Goal: Task Accomplishment & Management: Use online tool/utility

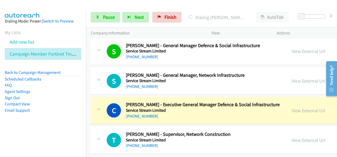
scroll to position [10348, 0]
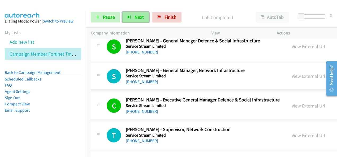
click at [137, 16] on span "Next" at bounding box center [139, 17] width 9 height 6
click at [124, 16] on button "Next" at bounding box center [135, 17] width 27 height 11
click at [129, 12] on button "Next" at bounding box center [135, 17] width 27 height 11
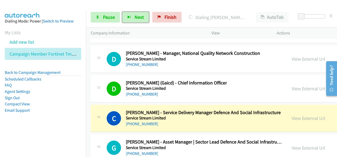
scroll to position [10481, 0]
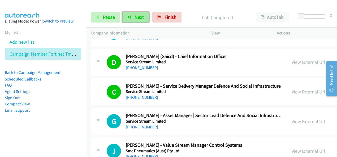
click at [128, 16] on icon "button" at bounding box center [129, 18] width 4 height 4
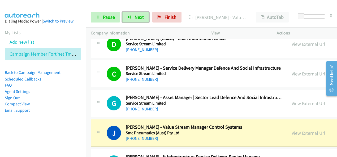
scroll to position [10508, 0]
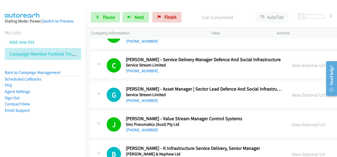
click at [139, 11] on div "Start Calls Pause Next Finish Call Completed AutoTab AutoTab 0" at bounding box center [211, 17] width 251 height 20
click at [140, 13] on button "Next" at bounding box center [135, 17] width 27 height 11
click at [134, 14] on button "Next" at bounding box center [135, 17] width 27 height 11
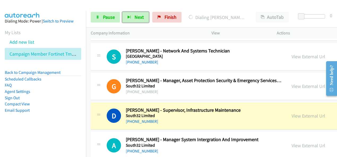
scroll to position [10640, 0]
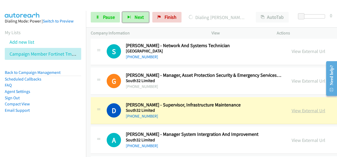
click at [292, 108] on link "View External Url" at bounding box center [309, 111] width 34 height 6
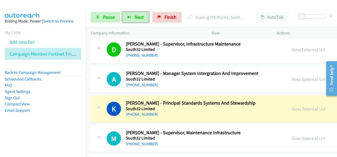
scroll to position [10720, 0]
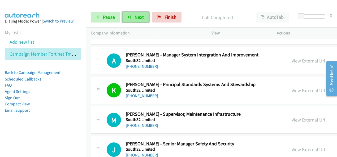
click at [140, 12] on button "Next" at bounding box center [135, 17] width 27 height 11
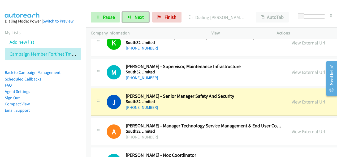
scroll to position [10773, 0]
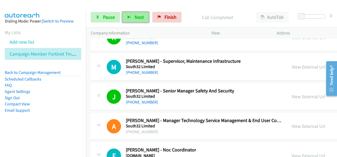
click at [135, 18] on span "Next" at bounding box center [139, 17] width 9 height 6
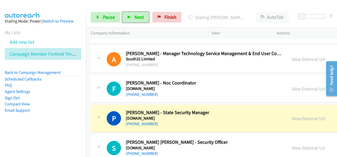
scroll to position [10852, 0]
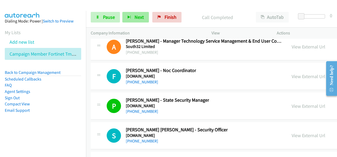
click at [143, 11] on div "Start Calls Pause Next Finish Call Completed AutoTab AutoTab 0" at bounding box center [211, 17] width 251 height 20
click at [143, 12] on button "Next" at bounding box center [135, 17] width 27 height 11
click at [129, 19] on button "Next" at bounding box center [135, 17] width 27 height 11
click at [136, 18] on span "Next" at bounding box center [139, 17] width 9 height 6
click at [130, 17] on icon "button" at bounding box center [129, 18] width 4 height 4
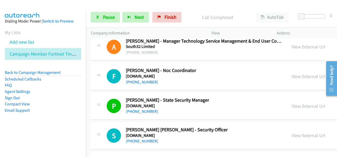
click at [141, 24] on div "Start Calls Pause Next Finish Call Completed AutoTab AutoTab 0" at bounding box center [211, 17] width 251 height 20
click at [141, 23] on div "Start Calls Pause Next Finish Call Completed AutoTab AutoTab 0" at bounding box center [211, 17] width 251 height 20
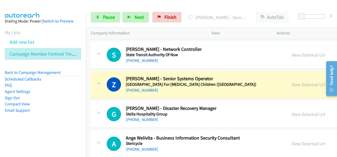
scroll to position [11171, 0]
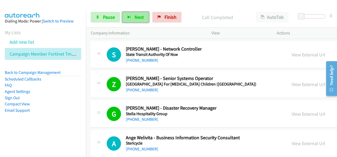
click at [137, 14] on button "Next" at bounding box center [135, 17] width 27 height 11
drag, startPoint x: 150, startPoint y: 151, endPoint x: 149, endPoint y: 155, distance: 4.2
click at [142, 19] on span "Next" at bounding box center [139, 17] width 9 height 6
click at [147, 18] on button "Next" at bounding box center [135, 17] width 27 height 11
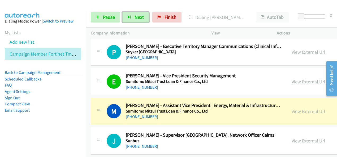
scroll to position [11330, 0]
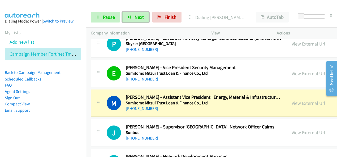
drag, startPoint x: 288, startPoint y: 70, endPoint x: 152, endPoint y: 84, distance: 136.3
click at [292, 100] on link "View External Url" at bounding box center [309, 103] width 34 height 6
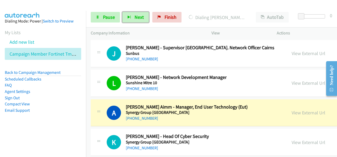
scroll to position [11436, 0]
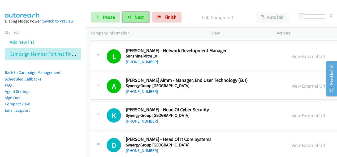
click at [138, 21] on button "Next" at bounding box center [135, 17] width 27 height 11
click at [142, 15] on span "Next" at bounding box center [139, 17] width 9 height 6
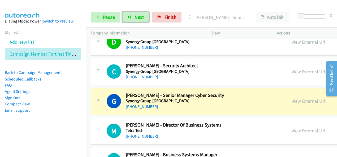
scroll to position [11542, 0]
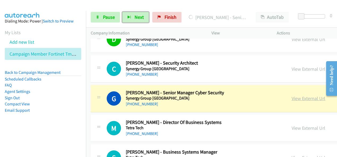
click at [292, 96] on link "View External Url" at bounding box center [309, 99] width 34 height 6
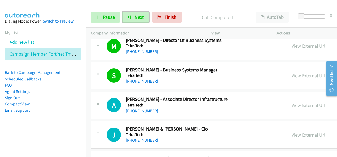
scroll to position [11648, 0]
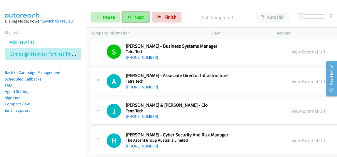
click at [144, 18] on button "Next" at bounding box center [135, 17] width 27 height 11
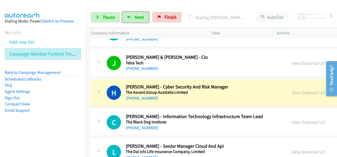
scroll to position [11702, 0]
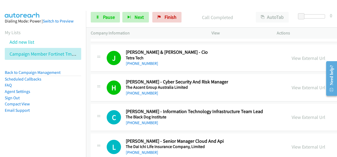
click at [149, 16] on div "Start Calls Pause Next Finish" at bounding box center [137, 17] width 93 height 11
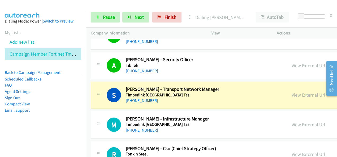
scroll to position [11834, 0]
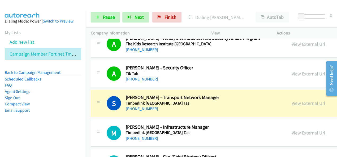
click at [292, 100] on link "View External Url" at bounding box center [309, 103] width 34 height 6
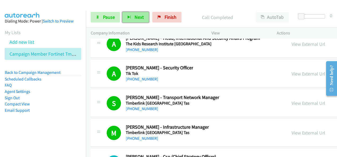
click at [129, 17] on icon "button" at bounding box center [129, 18] width 4 height 4
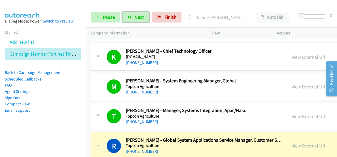
scroll to position [11993, 0]
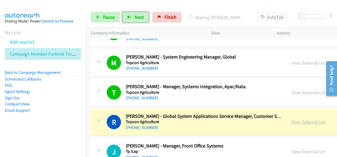
click at [292, 119] on link "View External Url" at bounding box center [309, 122] width 34 height 6
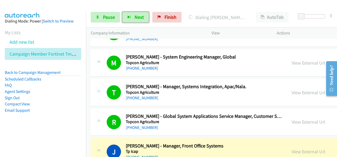
drag, startPoint x: 283, startPoint y: 116, endPoint x: 199, endPoint y: 157, distance: 93.4
drag, startPoint x: 186, startPoint y: 119, endPoint x: 275, endPoint y: 115, distance: 89.0
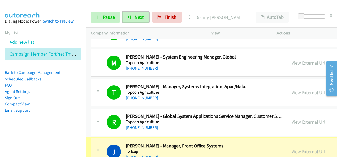
click at [292, 149] on link "View External Url" at bounding box center [309, 152] width 34 height 6
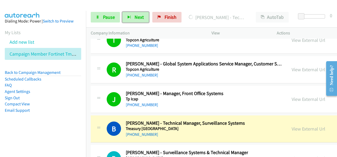
scroll to position [12046, 0]
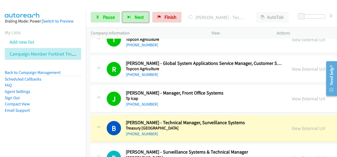
drag, startPoint x: 280, startPoint y: 92, endPoint x: 176, endPoint y: 157, distance: 123.0
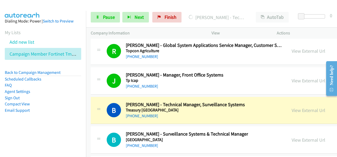
scroll to position [12073, 0]
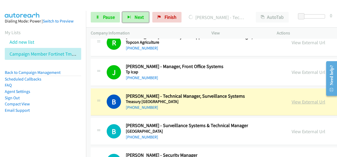
drag, startPoint x: 194, startPoint y: 71, endPoint x: 282, endPoint y: 67, distance: 88.2
click at [292, 99] on link "View External Url" at bounding box center [309, 102] width 34 height 6
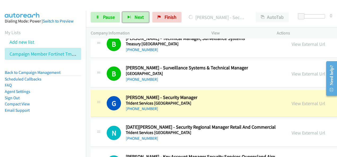
scroll to position [12126, 0]
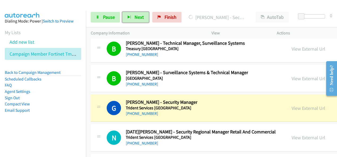
drag, startPoint x: 293, startPoint y: 73, endPoint x: 181, endPoint y: 156, distance: 140.2
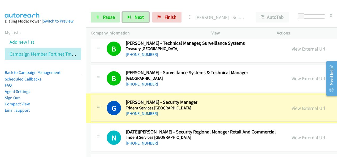
click at [292, 105] on link "View External Url" at bounding box center [309, 108] width 34 height 6
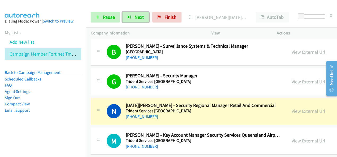
scroll to position [12179, 0]
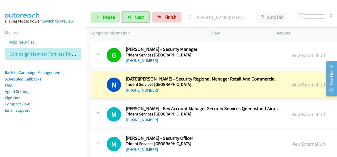
click at [292, 82] on link "View External Url" at bounding box center [309, 85] width 34 height 6
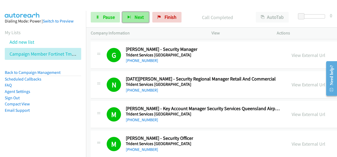
click at [143, 16] on button "Next" at bounding box center [135, 17] width 27 height 11
click at [144, 14] on button "Next" at bounding box center [135, 17] width 27 height 11
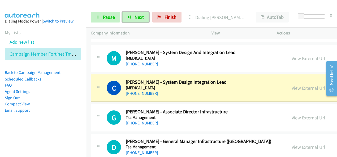
scroll to position [12444, 0]
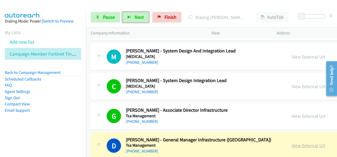
click at [294, 143] on link "View External Url" at bounding box center [309, 146] width 34 height 6
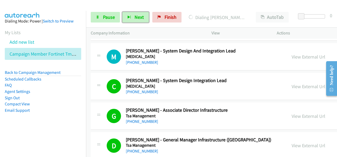
scroll to position [12498, 0]
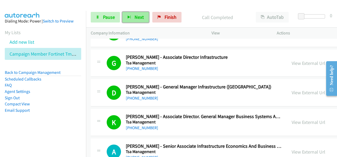
click at [138, 16] on span "Next" at bounding box center [139, 17] width 9 height 6
click at [135, 18] on span "Next" at bounding box center [139, 17] width 9 height 6
click at [142, 20] on button "Next" at bounding box center [135, 17] width 27 height 11
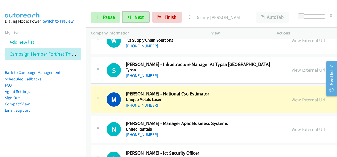
scroll to position [12736, 0]
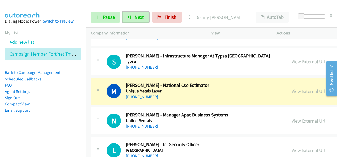
click at [296, 88] on link "View External Url" at bounding box center [309, 91] width 34 height 6
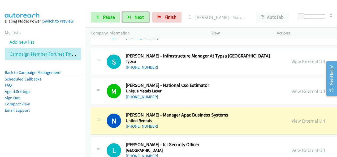
scroll to position [12763, 0]
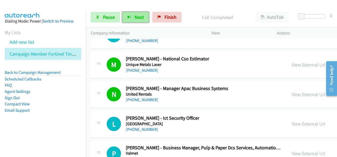
click at [146, 20] on button "Next" at bounding box center [135, 17] width 27 height 11
click at [131, 17] on button "Next" at bounding box center [135, 17] width 27 height 11
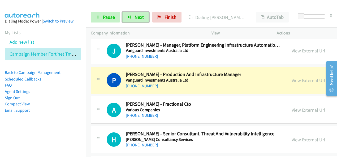
scroll to position [12869, 0]
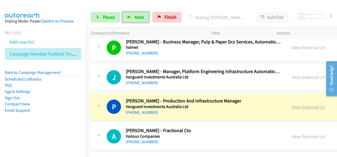
click at [292, 104] on link "View External Url" at bounding box center [309, 107] width 34 height 6
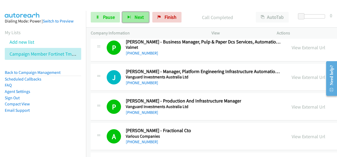
click at [133, 16] on button "Next" at bounding box center [135, 17] width 27 height 11
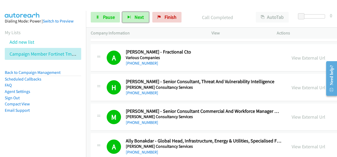
scroll to position [12949, 0]
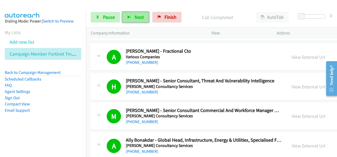
click at [142, 19] on span "Next" at bounding box center [139, 17] width 9 height 6
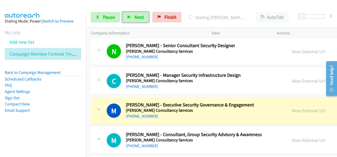
scroll to position [13134, 0]
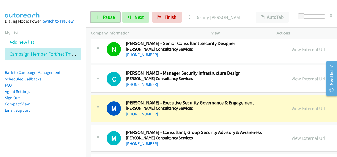
click at [118, 12] on link "Pause" at bounding box center [105, 17] width 29 height 11
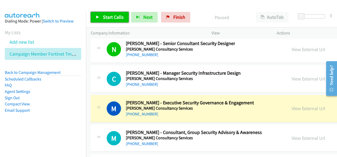
click at [118, 15] on span "Start Calls" at bounding box center [113, 17] width 21 height 6
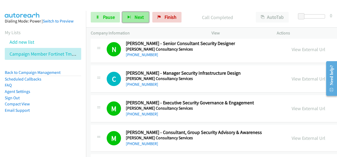
click at [136, 21] on button "Next" at bounding box center [135, 17] width 27 height 11
click at [142, 17] on span "Next" at bounding box center [139, 17] width 9 height 6
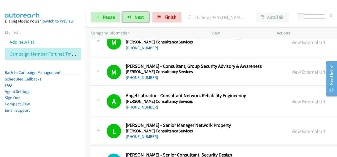
scroll to position [13214, 0]
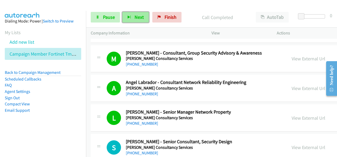
click at [142, 21] on button "Next" at bounding box center [135, 17] width 27 height 11
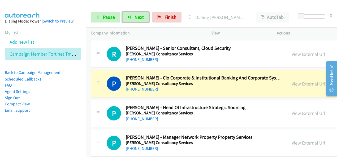
scroll to position [13400, 0]
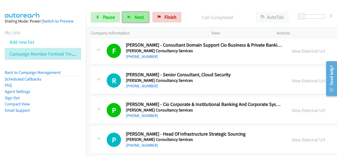
click at [142, 18] on span "Next" at bounding box center [139, 17] width 9 height 6
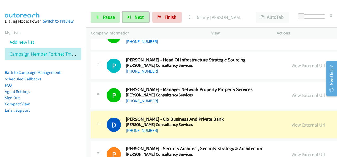
scroll to position [13479, 0]
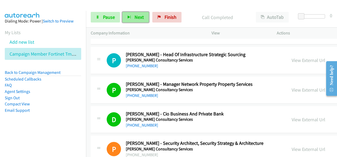
click at [142, 18] on span "Next" at bounding box center [139, 17] width 9 height 6
click at [142, 12] on button "Next" at bounding box center [135, 17] width 27 height 11
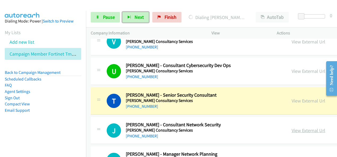
scroll to position [13612, 0]
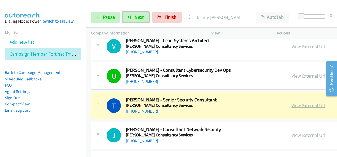
click at [292, 103] on link "View External Url" at bounding box center [309, 106] width 34 height 6
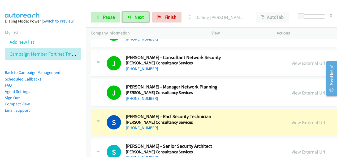
scroll to position [13692, 0]
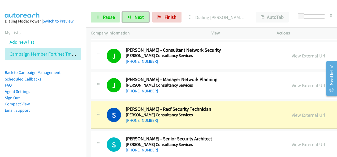
click at [298, 112] on link "View External Url" at bounding box center [309, 115] width 34 height 6
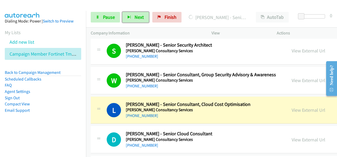
scroll to position [13771, 0]
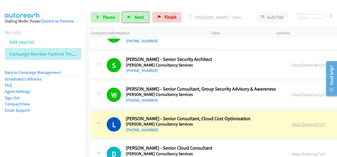
click at [292, 122] on link "View External Url" at bounding box center [309, 125] width 34 height 6
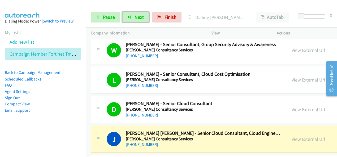
scroll to position [13824, 0]
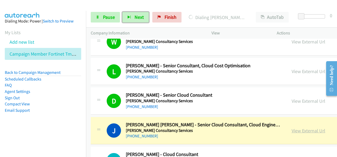
click at [292, 128] on link "View External Url" at bounding box center [309, 131] width 34 height 6
drag, startPoint x: 288, startPoint y: 91, endPoint x: 191, endPoint y: 156, distance: 116.4
drag, startPoint x: 202, startPoint y: 97, endPoint x: 291, endPoint y: 90, distance: 89.6
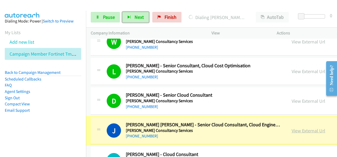
drag, startPoint x: 291, startPoint y: 90, endPoint x: 288, endPoint y: 90, distance: 3.3
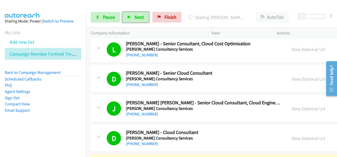
scroll to position [13877, 0]
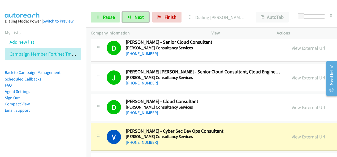
click at [292, 134] on link "View External Url" at bounding box center [309, 137] width 34 height 6
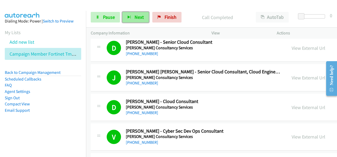
click at [137, 18] on span "Next" at bounding box center [139, 17] width 9 height 6
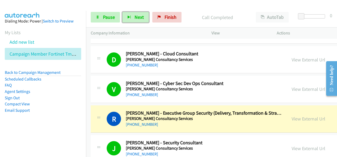
scroll to position [13930, 0]
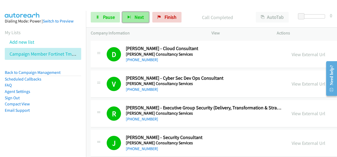
click at [135, 17] on span "Next" at bounding box center [139, 17] width 9 height 6
click at [141, 17] on span "Next" at bounding box center [139, 17] width 9 height 6
click at [140, 18] on span "Next" at bounding box center [139, 17] width 9 height 6
drag, startPoint x: 134, startPoint y: 17, endPoint x: 131, endPoint y: 32, distance: 15.2
click at [135, 17] on span "Next" at bounding box center [139, 17] width 9 height 6
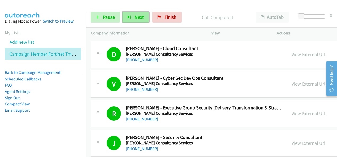
click at [147, 18] on button "Next" at bounding box center [135, 17] width 27 height 11
click at [145, 18] on button "Next" at bounding box center [135, 17] width 27 height 11
click at [147, 17] on button "Next" at bounding box center [135, 17] width 27 height 11
click at [131, 16] on button "Next" at bounding box center [135, 17] width 27 height 11
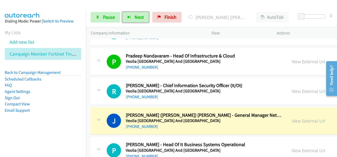
scroll to position [14435, 0]
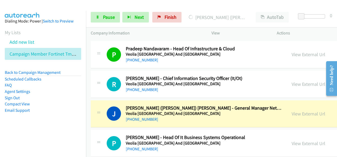
click at [101, 23] on div "Start Calls Pause Next Finish Dialing Joseph (Joe) Meissner - General Manager N…" at bounding box center [211, 17] width 251 height 20
click at [110, 21] on link "Pause" at bounding box center [105, 17] width 29 height 11
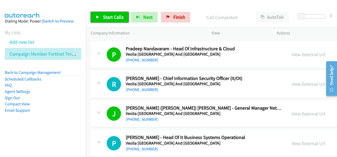
drag, startPoint x: 120, startPoint y: 19, endPoint x: 126, endPoint y: 26, distance: 9.0
click at [120, 19] on span "Start Calls" at bounding box center [113, 17] width 21 height 6
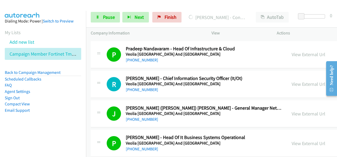
scroll to position [14488, 0]
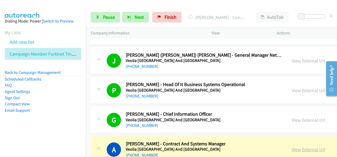
click at [299, 147] on link "View External Url" at bounding box center [309, 150] width 34 height 6
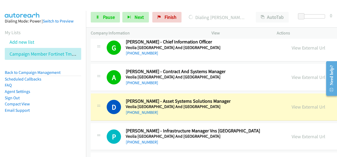
scroll to position [14567, 0]
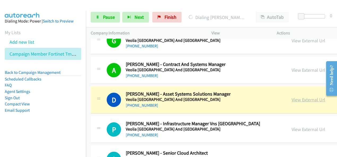
click at [292, 97] on link "View External Url" at bounding box center [309, 100] width 34 height 6
click at [114, 18] on span "Pause" at bounding box center [109, 17] width 12 height 6
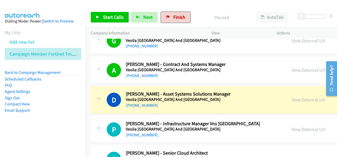
drag, startPoint x: 181, startPoint y: 21, endPoint x: 194, endPoint y: 29, distance: 15.4
click at [181, 21] on link "Finish" at bounding box center [175, 17] width 29 height 11
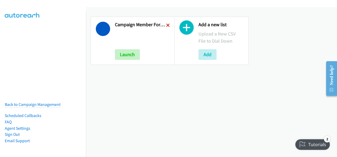
click at [167, 27] on icon at bounding box center [168, 26] width 4 height 4
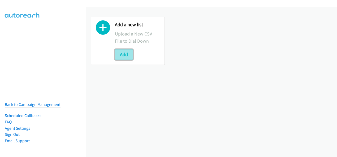
click at [128, 53] on button "Add" at bounding box center [124, 54] width 18 height 11
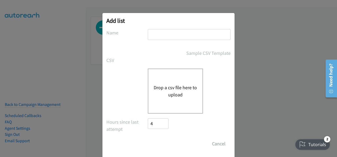
click at [171, 40] on input "text" at bounding box center [189, 34] width 83 height 11
type input "Campaign Member Fortinet-TMP 301206 Webinar 18.09 AU"
click at [170, 98] on button "Drop a csv file here to upload" at bounding box center [176, 91] width 44 height 14
click at [180, 91] on button "Drop a csv file here to upload" at bounding box center [176, 91] width 44 height 14
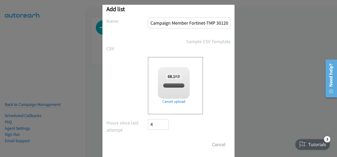
checkbox input "true"
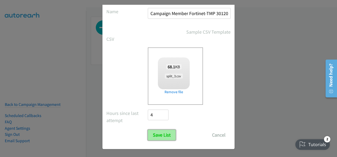
click at [155, 133] on input "Save List" at bounding box center [162, 135] width 28 height 11
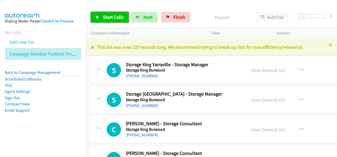
drag, startPoint x: 108, startPoint y: 15, endPoint x: 105, endPoint y: 9, distance: 6.9
click at [108, 15] on span "Start Calls" at bounding box center [113, 17] width 21 height 6
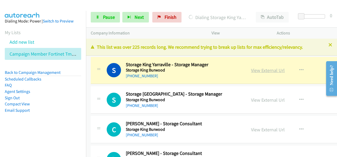
click at [258, 70] on link "View External Url" at bounding box center [268, 70] width 34 height 6
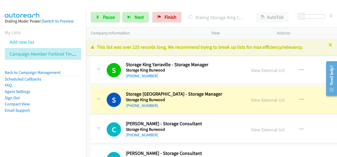
scroll to position [27, 0]
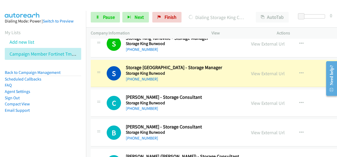
click at [75, 92] on li "Agent Settings" at bounding box center [43, 92] width 76 height 6
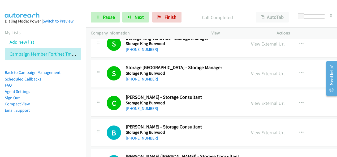
drag, startPoint x: 62, startPoint y: 38, endPoint x: 45, endPoint y: 36, distance: 16.3
click at [45, 36] on section "My Lists Add new list Campaign Member Fortinet Tmp 301206 Webinar 18.09 Au" at bounding box center [43, 44] width 76 height 31
click at [141, 20] on button "Next" at bounding box center [135, 17] width 27 height 11
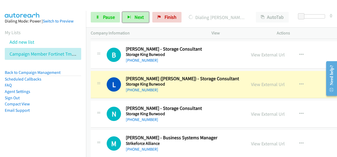
scroll to position [106, 0]
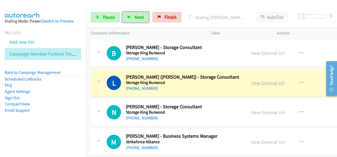
click at [256, 84] on link "View External Url" at bounding box center [268, 83] width 34 height 6
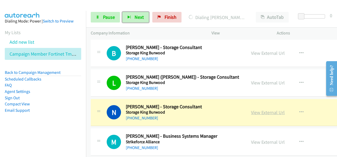
click at [251, 111] on link "View External Url" at bounding box center [268, 113] width 34 height 6
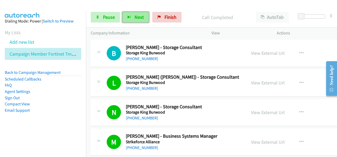
click at [140, 20] on button "Next" at bounding box center [135, 17] width 27 height 11
click at [143, 21] on button "Next" at bounding box center [135, 17] width 27 height 11
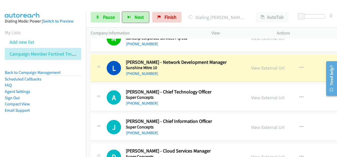
scroll to position [451, 0]
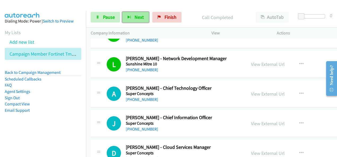
click at [139, 17] on span "Next" at bounding box center [139, 17] width 9 height 6
click at [126, 18] on button "Next" at bounding box center [135, 17] width 27 height 11
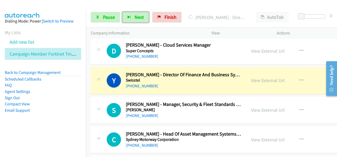
scroll to position [531, 0]
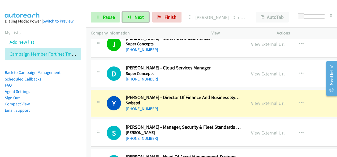
click at [251, 100] on link "View External Url" at bounding box center [268, 103] width 34 height 6
click at [111, 16] on span "Pause" at bounding box center [109, 17] width 12 height 6
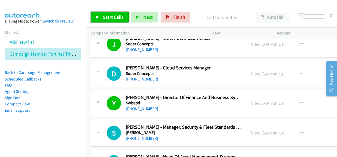
click at [110, 21] on link "Start Calls" at bounding box center [110, 17] width 38 height 11
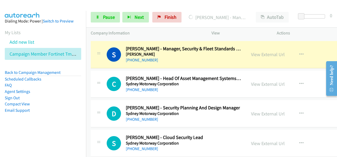
scroll to position [610, 0]
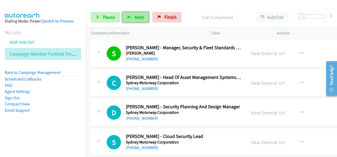
click at [139, 14] on span "Next" at bounding box center [139, 17] width 9 height 6
click at [145, 22] on button "Next" at bounding box center [135, 17] width 27 height 11
click at [139, 15] on span "Next" at bounding box center [139, 17] width 9 height 6
click at [142, 20] on button "Next" at bounding box center [135, 17] width 27 height 11
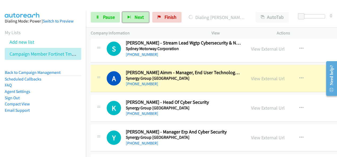
scroll to position [849, 0]
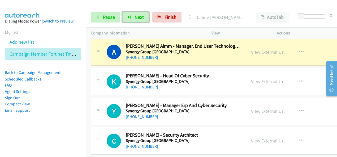
click at [258, 50] on link "View External Url" at bounding box center [268, 52] width 34 height 6
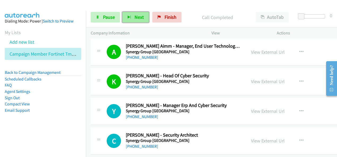
click at [135, 15] on span "Next" at bounding box center [139, 17] width 9 height 6
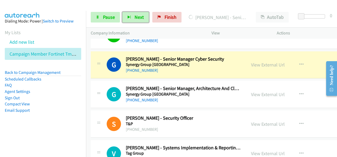
scroll to position [955, 0]
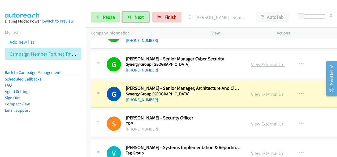
click at [257, 62] on link "View External Url" at bounding box center [268, 65] width 34 height 6
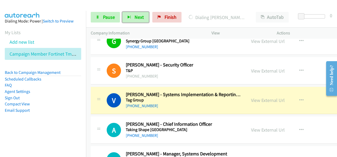
scroll to position [1035, 0]
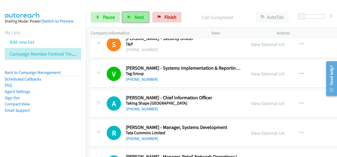
click at [133, 19] on button "Next" at bounding box center [135, 17] width 27 height 11
click at [140, 22] on button "Next" at bounding box center [135, 17] width 27 height 11
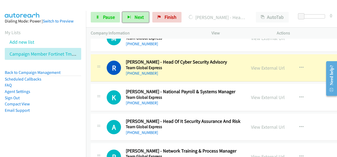
scroll to position [1168, 0]
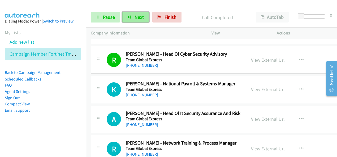
click at [140, 18] on span "Next" at bounding box center [139, 17] width 9 height 6
click at [135, 18] on span "Next" at bounding box center [139, 17] width 9 height 6
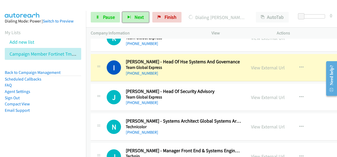
scroll to position [1274, 0]
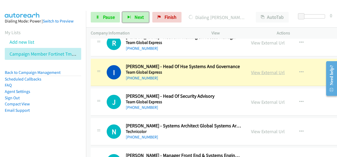
click at [255, 70] on link "View External Url" at bounding box center [268, 73] width 34 height 6
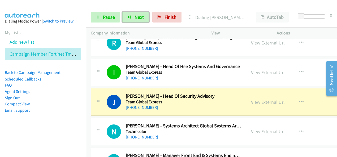
scroll to position [1300, 0]
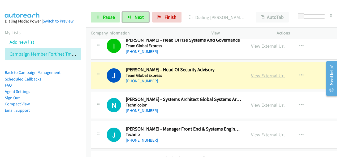
click at [257, 73] on link "View External Url" at bounding box center [268, 76] width 34 height 6
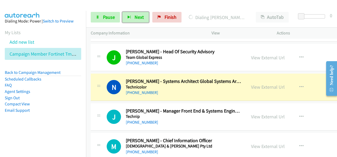
scroll to position [1327, 0]
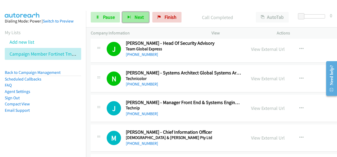
click at [138, 20] on span "Next" at bounding box center [139, 17] width 9 height 6
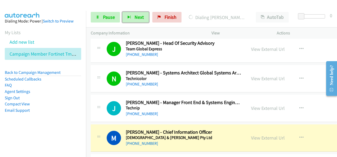
scroll to position [1353, 0]
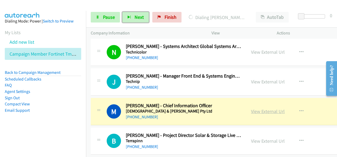
click at [257, 109] on link "View External Url" at bounding box center [268, 112] width 34 height 6
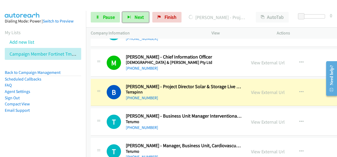
scroll to position [1406, 0]
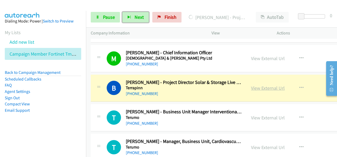
click at [251, 85] on link "View External Url" at bounding box center [268, 88] width 34 height 6
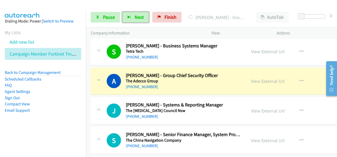
scroll to position [1566, 0]
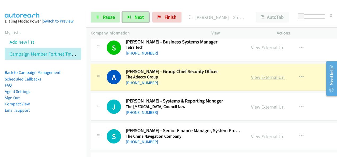
click at [251, 74] on link "View External Url" at bounding box center [268, 77] width 34 height 6
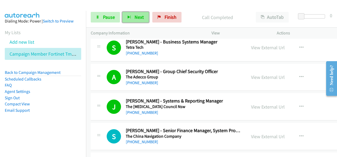
click at [141, 21] on button "Next" at bounding box center [135, 17] width 27 height 11
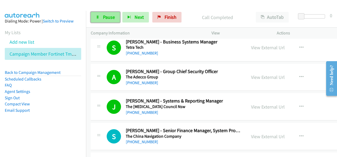
click at [111, 19] on span "Pause" at bounding box center [109, 17] width 12 height 6
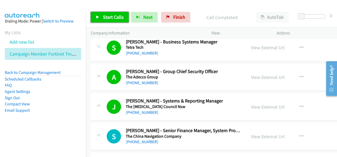
click at [123, 19] on link "Start Calls" at bounding box center [110, 17] width 38 height 11
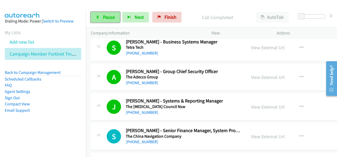
click at [110, 14] on link "Pause" at bounding box center [105, 17] width 29 height 11
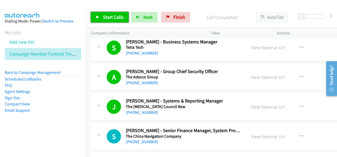
click at [119, 19] on span "Start Calls" at bounding box center [113, 17] width 21 height 6
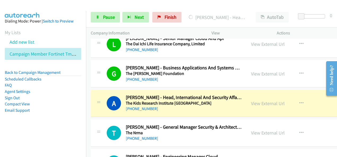
scroll to position [1778, 0]
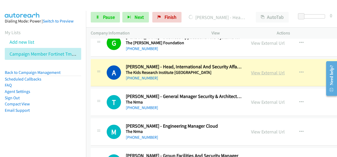
click at [251, 70] on link "View External Url" at bounding box center [268, 73] width 34 height 6
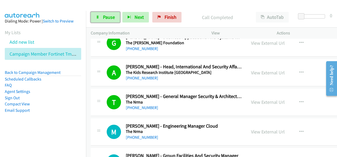
click at [116, 18] on link "Pause" at bounding box center [105, 17] width 29 height 11
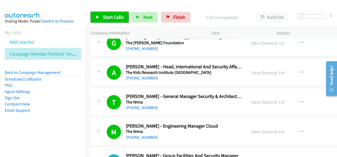
click at [112, 16] on span "Start Calls" at bounding box center [113, 17] width 21 height 6
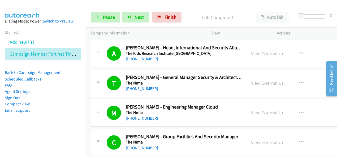
scroll to position [1804, 0]
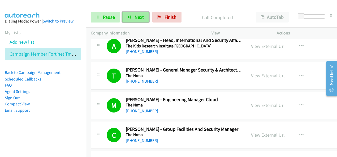
click at [128, 19] on icon "button" at bounding box center [129, 18] width 4 height 4
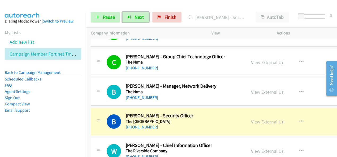
scroll to position [1937, 0]
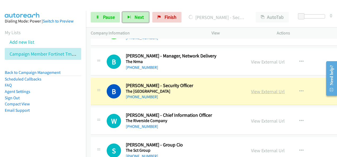
click at [251, 89] on link "View External Url" at bounding box center [268, 92] width 34 height 6
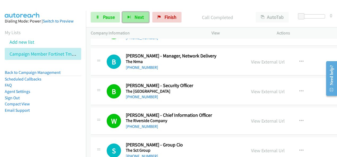
click at [136, 15] on span "Next" at bounding box center [139, 17] width 9 height 6
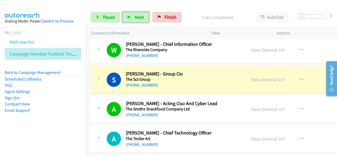
scroll to position [2017, 0]
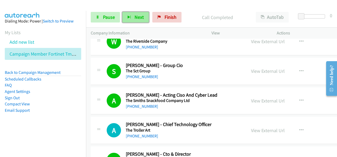
click at [132, 18] on button "Next" at bounding box center [135, 17] width 27 height 11
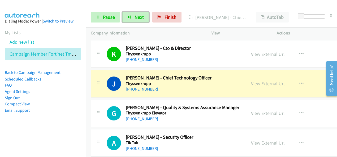
scroll to position [2149, 0]
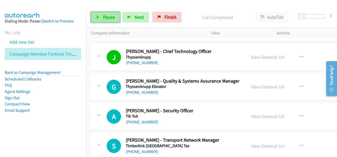
click at [112, 17] on span "Pause" at bounding box center [109, 17] width 12 height 6
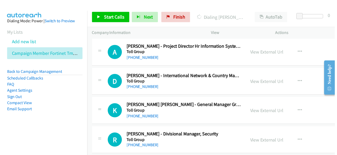
scroll to position [2362, 0]
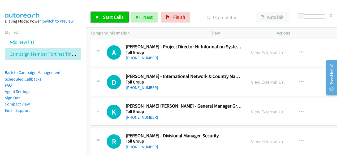
click at [122, 17] on span "Start Calls" at bounding box center [113, 17] width 21 height 6
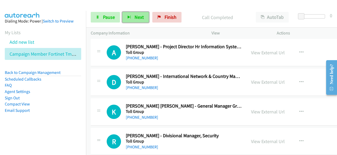
click at [136, 17] on span "Next" at bounding box center [139, 17] width 9 height 6
click at [135, 16] on span "Next" at bounding box center [139, 17] width 9 height 6
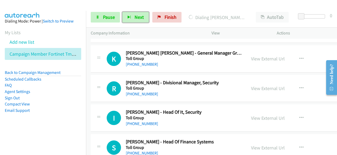
scroll to position [2388, 0]
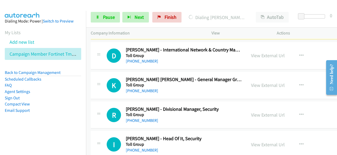
click at [51, 116] on aside "Dialing Mode: Power | Switch to Preview My Lists Add new list Campaign Member F…" at bounding box center [43, 74] width 86 height 127
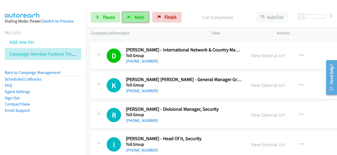
click at [135, 14] on span "Next" at bounding box center [139, 17] width 9 height 6
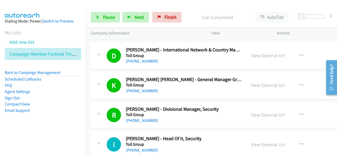
click at [47, 108] on li "Email Support" at bounding box center [43, 110] width 76 height 6
click at [137, 15] on span "Next" at bounding box center [139, 17] width 9 height 6
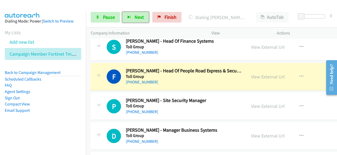
scroll to position [2521, 0]
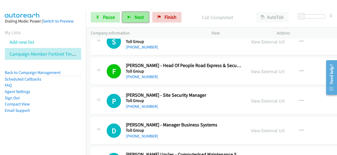
click at [146, 15] on button "Next" at bounding box center [135, 17] width 27 height 11
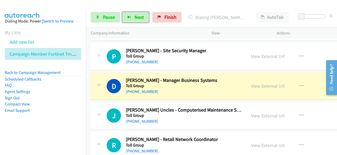
scroll to position [2574, 0]
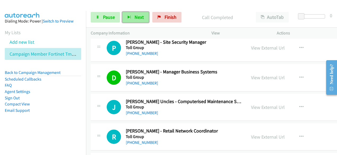
click at [133, 13] on button "Next" at bounding box center [135, 17] width 27 height 11
click at [135, 18] on span "Next" at bounding box center [139, 17] width 9 height 6
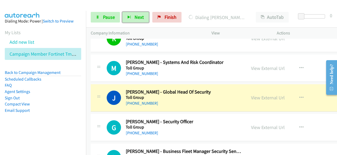
scroll to position [2680, 0]
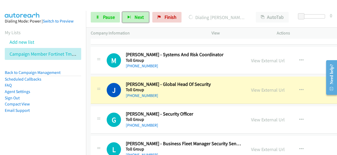
click at [216, 93] on div "[PHONE_NUMBER]" at bounding box center [184, 96] width 116 height 6
click at [251, 87] on link "View External Url" at bounding box center [268, 90] width 34 height 6
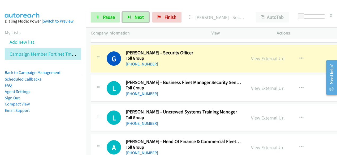
scroll to position [2733, 0]
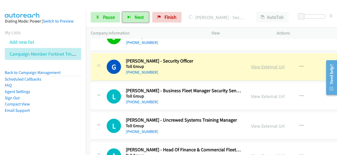
click at [256, 64] on link "View External Url" at bounding box center [268, 67] width 34 height 6
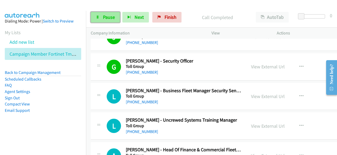
click at [113, 21] on link "Pause" at bounding box center [105, 17] width 29 height 11
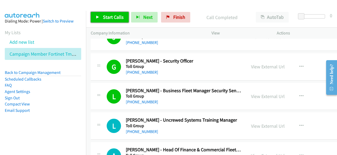
click at [118, 19] on span "Start Calls" at bounding box center [113, 17] width 21 height 6
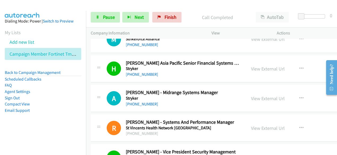
scroll to position [186, 0]
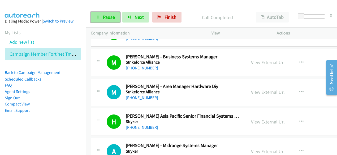
click at [110, 18] on span "Pause" at bounding box center [109, 17] width 12 height 6
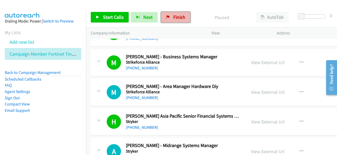
click at [174, 18] on span "Finish" at bounding box center [179, 17] width 12 height 6
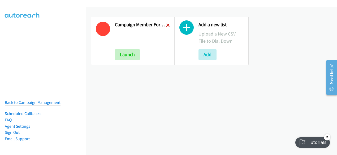
click at [167, 26] on icon at bounding box center [168, 26] width 4 height 4
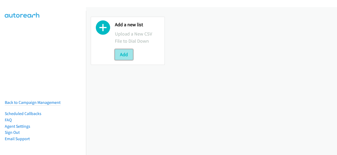
click at [130, 50] on button "Add" at bounding box center [124, 54] width 18 height 11
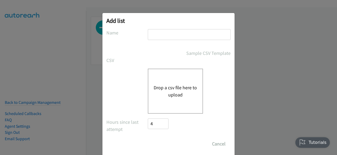
click at [159, 39] on input "text" at bounding box center [189, 34] width 83 height 11
type input "Campaign Member Fortinet-TMP 301206 Webinar 18.09 AU"
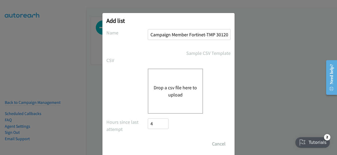
click at [166, 98] on button "Drop a csv file here to upload" at bounding box center [176, 91] width 44 height 14
click at [176, 90] on button "Drop a csv file here to upload" at bounding box center [176, 91] width 44 height 14
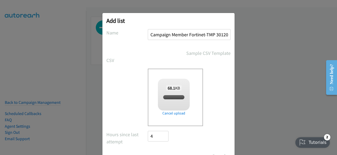
checkbox input "true"
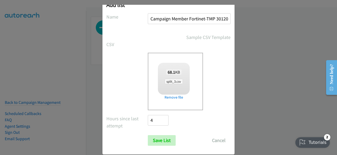
scroll to position [23, 0]
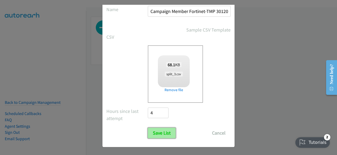
click at [161, 137] on input "Save List" at bounding box center [162, 133] width 28 height 11
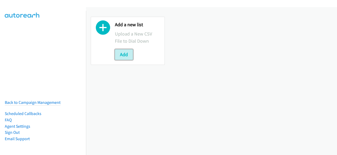
click at [118, 53] on button "Add" at bounding box center [124, 54] width 18 height 11
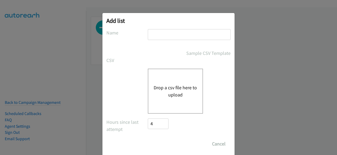
click at [162, 33] on input "text" at bounding box center [189, 34] width 83 height 11
type input "Campaign Member Fortinet-TMP 301206 Webinar 18.09 AU"
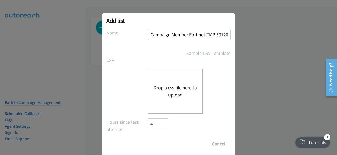
click at [165, 99] on div "Drop a csv file here to upload" at bounding box center [175, 91] width 55 height 45
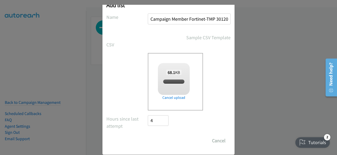
checkbox input "true"
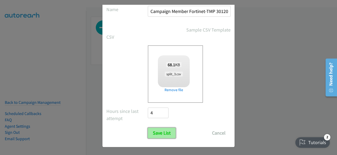
click at [166, 129] on input "Save List" at bounding box center [162, 133] width 28 height 11
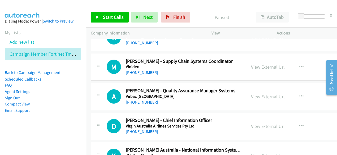
scroll to position [5908, 0]
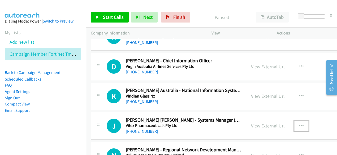
click at [299, 124] on icon "button" at bounding box center [301, 126] width 4 height 4
click at [101, 18] on link "Start Calls" at bounding box center [110, 17] width 38 height 11
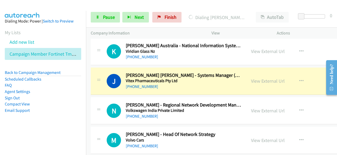
scroll to position [5961, 0]
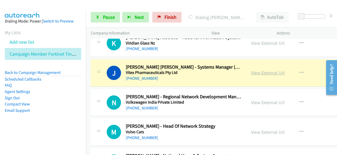
click at [251, 70] on link "View External Url" at bounding box center [268, 73] width 34 height 6
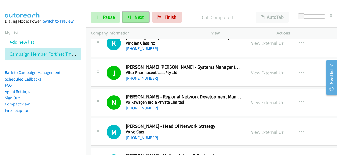
click at [144, 14] on button "Next" at bounding box center [135, 17] width 27 height 11
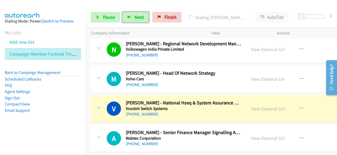
scroll to position [6040, 0]
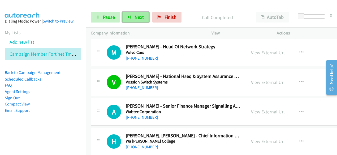
click at [141, 18] on span "Next" at bounding box center [139, 17] width 9 height 6
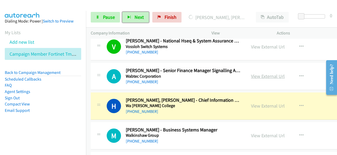
scroll to position [6094, 0]
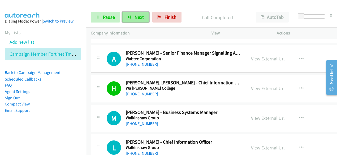
click at [138, 15] on span "Next" at bounding box center [139, 17] width 9 height 6
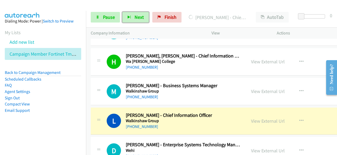
scroll to position [6147, 0]
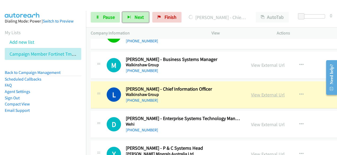
click at [254, 92] on link "View External Url" at bounding box center [268, 95] width 34 height 6
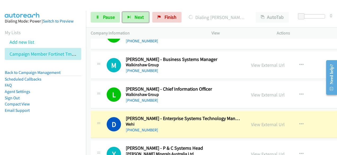
scroll to position [6173, 0]
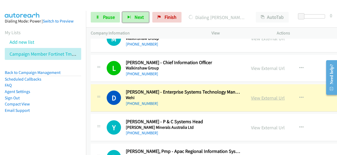
click at [251, 95] on link "View External Url" at bounding box center [268, 98] width 34 height 6
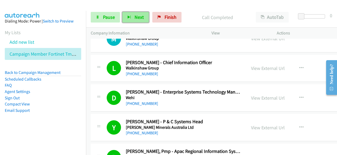
click at [130, 17] on icon "button" at bounding box center [129, 18] width 4 height 4
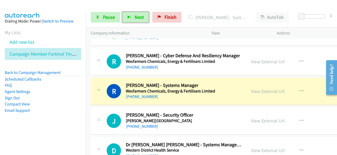
scroll to position [6359, 0]
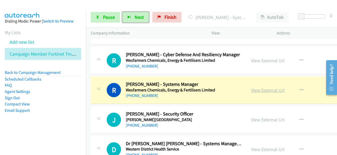
click at [251, 87] on link "View External Url" at bounding box center [268, 90] width 34 height 6
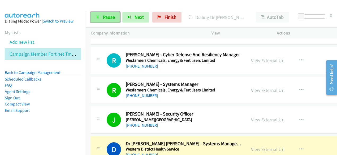
click at [105, 19] on span "Pause" at bounding box center [109, 17] width 12 height 6
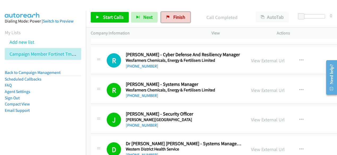
drag, startPoint x: 169, startPoint y: 13, endPoint x: 165, endPoint y: 94, distance: 81.0
click at [169, 13] on link "Finish" at bounding box center [175, 17] width 29 height 11
